Goal: Navigation & Orientation: Find specific page/section

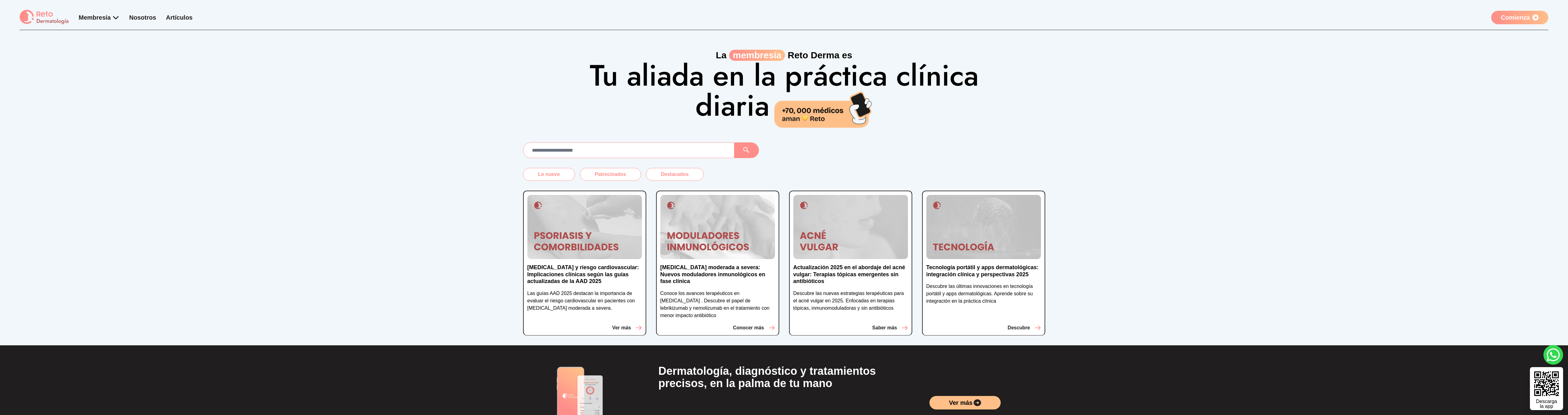
click at [183, 16] on link "Artículos" at bounding box center [179, 17] width 26 height 7
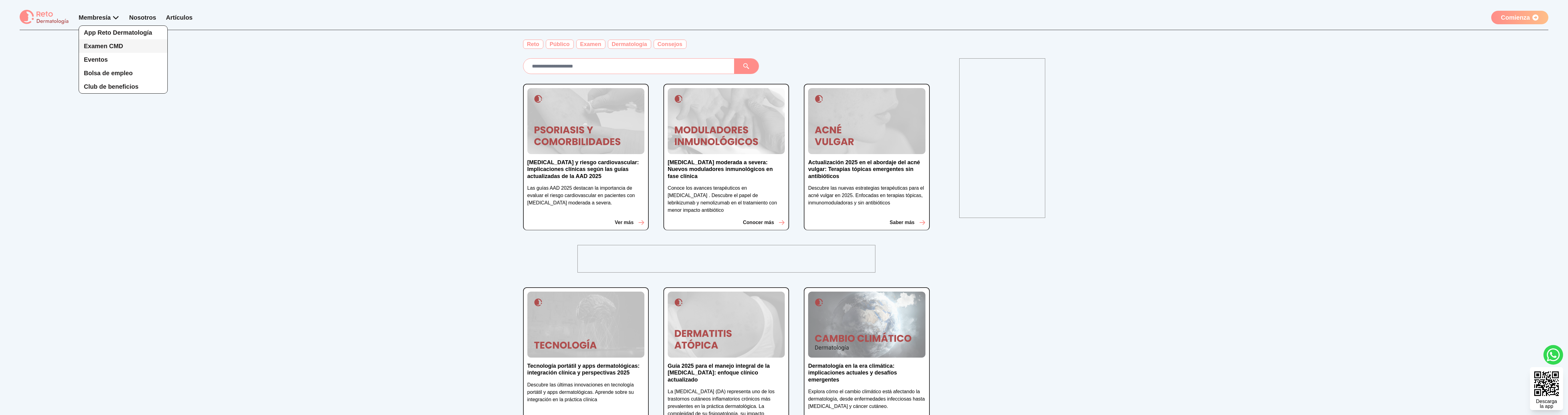
click at [105, 45] on span "Examen CMD" at bounding box center [104, 45] width 40 height 7
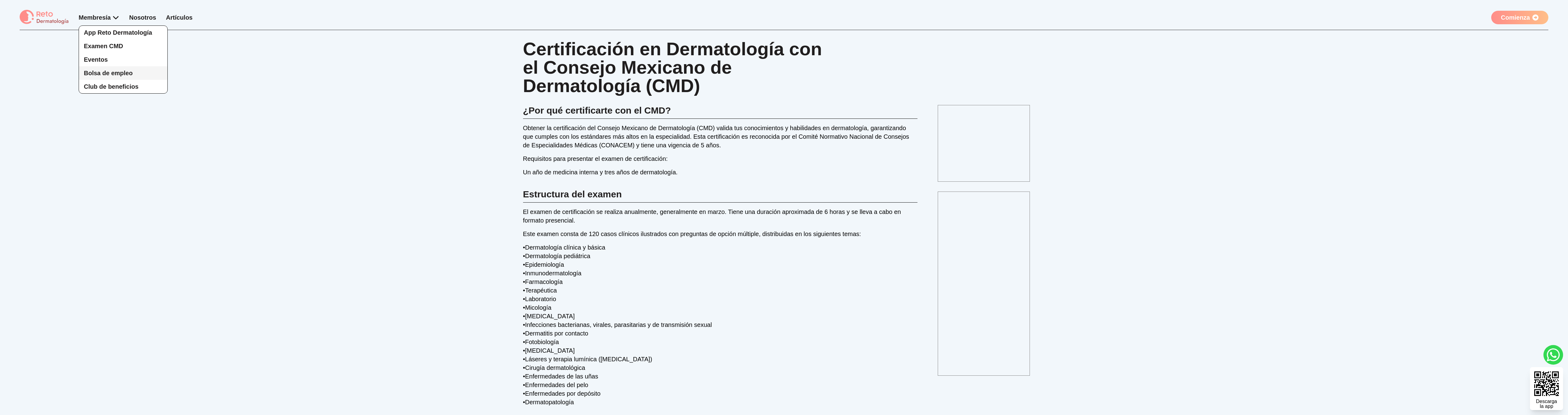
click at [125, 74] on span "Bolsa de empleo" at bounding box center [109, 73] width 49 height 7
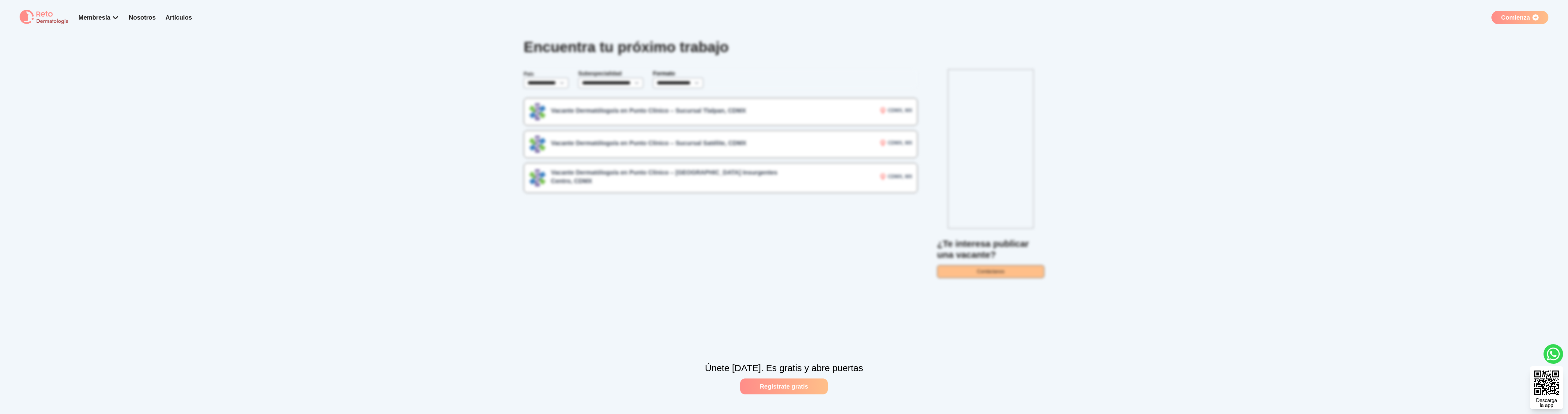
click at [757, 384] on link "Regístrate gratis" at bounding box center [784, 387] width 88 height 16
